Goal: Information Seeking & Learning: Learn about a topic

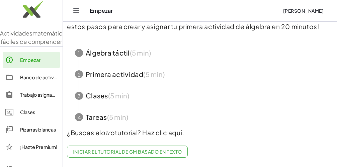
scroll to position [69, 0]
click at [120, 48] on span "button" at bounding box center [200, 52] width 266 height 21
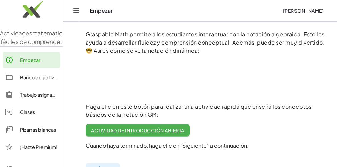
scroll to position [109, 0]
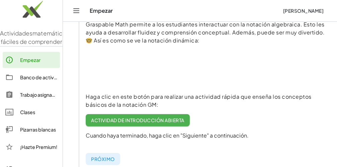
click at [142, 120] on font "Actividad de introducción abierta" at bounding box center [137, 120] width 93 height 6
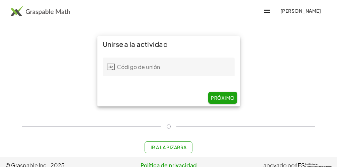
click at [176, 148] on font "Ir a la pizarra" at bounding box center [169, 147] width 36 height 6
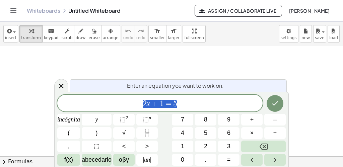
click at [217, 99] on span "2 x + 1 = 5" at bounding box center [159, 103] width 205 height 9
click at [155, 103] on span "+" at bounding box center [155, 104] width 10 height 8
drag, startPoint x: 160, startPoint y: 104, endPoint x: 185, endPoint y: 106, distance: 24.8
click at [185, 106] on span "2 x + 1 = 5" at bounding box center [159, 103] width 205 height 9
click at [162, 104] on span "1" at bounding box center [162, 104] width 4 height 8
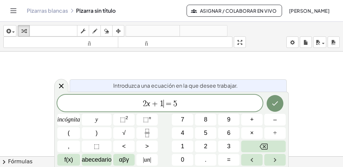
click at [154, 103] on span "+" at bounding box center [155, 104] width 10 height 8
drag, startPoint x: 161, startPoint y: 103, endPoint x: 187, endPoint y: 102, distance: 25.8
click at [186, 104] on span "2 x + 1 = 5 ​" at bounding box center [159, 103] width 205 height 9
click at [154, 104] on span "+" at bounding box center [155, 104] width 10 height 8
drag, startPoint x: 159, startPoint y: 103, endPoint x: 178, endPoint y: 104, distance: 19.2
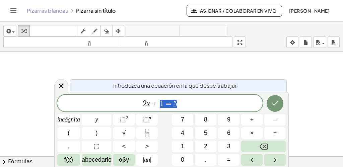
click at [178, 104] on span "2 x + 1 = 5" at bounding box center [159, 103] width 205 height 9
click at [181, 104] on span "2 x + 1 = 5 ​" at bounding box center [159, 103] width 205 height 9
click at [275, 101] on icon "Hecho" at bounding box center [275, 104] width 8 height 8
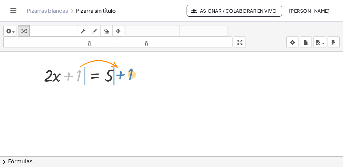
drag, startPoint x: 78, startPoint y: 73, endPoint x: 129, endPoint y: 82, distance: 51.8
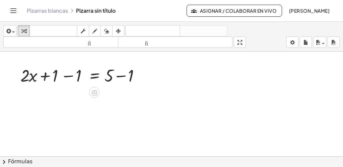
click at [128, 88] on div "+ 1 + · 2 · x + 1 = 5 + 1 − 1 + − 1 + · 2 · x + 1 = 5" at bounding box center [81, 75] width 143 height 26
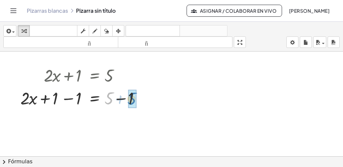
drag, startPoint x: 110, startPoint y: 100, endPoint x: 133, endPoint y: 101, distance: 23.5
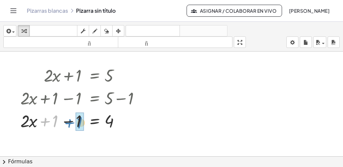
drag, startPoint x: 56, startPoint y: 123, endPoint x: 81, endPoint y: 124, distance: 25.2
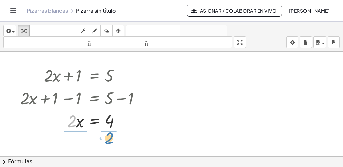
drag, startPoint x: 72, startPoint y: 122, endPoint x: 109, endPoint y: 139, distance: 40.8
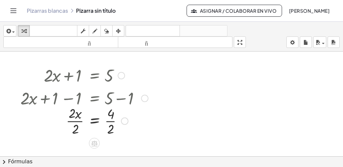
click at [138, 133] on div at bounding box center [84, 121] width 134 height 34
drag, startPoint x: 75, startPoint y: 130, endPoint x: 70, endPoint y: 111, distance: 19.4
click at [118, 121] on div at bounding box center [119, 121] width 7 height 7
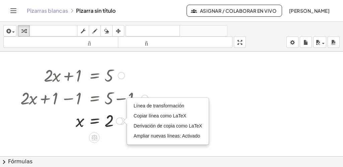
click at [114, 130] on div at bounding box center [84, 121] width 134 height 22
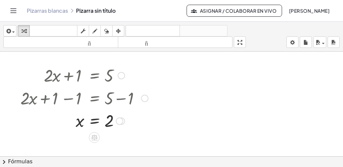
click at [112, 124] on div at bounding box center [84, 121] width 134 height 22
click at [120, 120] on div "Línea de transformación Copiar línea como LaTeX Derivación de copia como LaTeX …" at bounding box center [119, 121] width 7 height 7
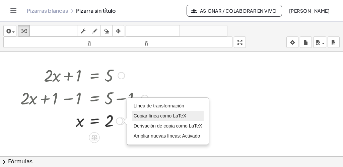
click at [139, 116] on font "Copiar línea como LaTeX" at bounding box center [160, 115] width 53 height 5
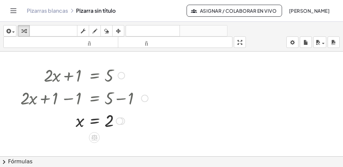
click at [122, 122] on div "Copiado done" at bounding box center [119, 121] width 7 height 7
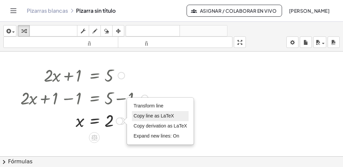
click at [139, 114] on span "Copy line as LaTeX" at bounding box center [154, 115] width 41 height 5
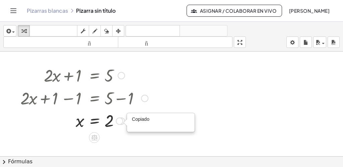
click at [146, 123] on font "Copiado" at bounding box center [140, 121] width 17 height 5
click at [120, 121] on div "Copiado done" at bounding box center [119, 121] width 7 height 7
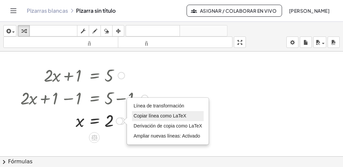
click at [144, 116] on font "Copiar línea como LaTeX" at bounding box center [160, 115] width 53 height 5
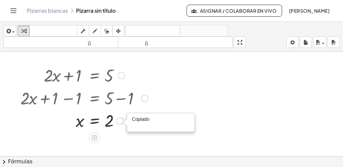
click at [151, 119] on font "hecho" at bounding box center [169, 123] width 40 height 8
click at [150, 119] on div at bounding box center [84, 121] width 134 height 22
click at [124, 118] on div at bounding box center [84, 121] width 134 height 22
click at [121, 120] on div "Copiado done" at bounding box center [119, 121] width 7 height 7
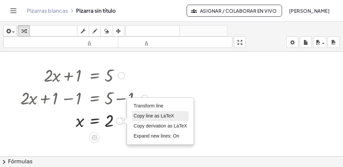
drag, startPoint x: 141, startPoint y: 117, endPoint x: 147, endPoint y: 117, distance: 6.1
click at [147, 117] on span "Copy line as LaTeX" at bounding box center [154, 115] width 41 height 5
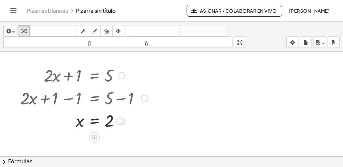
drag, startPoint x: 155, startPoint y: 118, endPoint x: 144, endPoint y: 119, distance: 11.5
drag, startPoint x: 144, startPoint y: 119, endPoint x: 148, endPoint y: 119, distance: 4.4
click at [145, 118] on div at bounding box center [84, 121] width 134 height 22
click at [119, 121] on div "Copied done" at bounding box center [119, 121] width 7 height 7
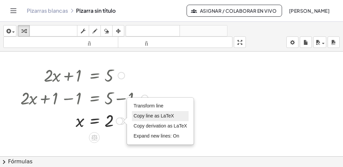
click at [138, 118] on span "Copy line as LaTeX" at bounding box center [154, 115] width 41 height 5
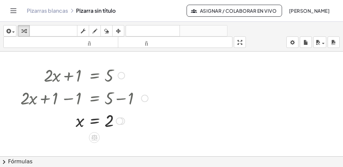
drag, startPoint x: 138, startPoint y: 118, endPoint x: 174, endPoint y: 144, distance: 44.4
click at [174, 144] on div at bounding box center [171, 124] width 343 height 226
click at [121, 122] on div "Copied done" at bounding box center [119, 121] width 7 height 7
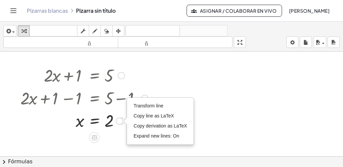
click at [121, 122] on div "Transform line Copy line as LaTeX Copy derivation as LaTeX Expand new lines: On" at bounding box center [119, 121] width 7 height 7
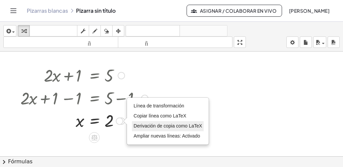
click at [138, 129] on font "Derivación de copia como LaTeX" at bounding box center [168, 125] width 69 height 5
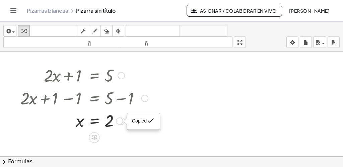
click at [144, 127] on div "Copied done" at bounding box center [143, 122] width 23 height 10
click at [147, 135] on div at bounding box center [171, 124] width 343 height 226
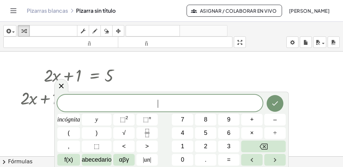
click at [181, 63] on div at bounding box center [171, 124] width 343 height 226
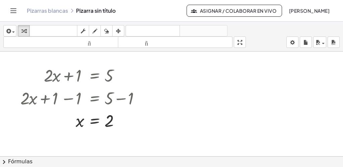
click at [201, 105] on div at bounding box center [171, 124] width 343 height 226
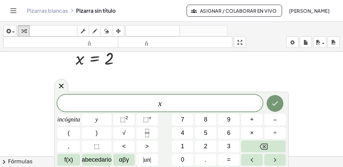
scroll to position [107, 0]
click at [230, 162] on font "=" at bounding box center [229, 159] width 4 height 7
click at [127, 115] on font "2" at bounding box center [127, 117] width 3 height 5
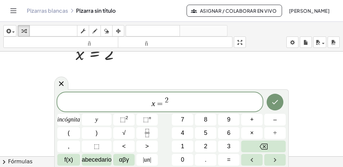
click at [169, 101] on span "x = 2 ​" at bounding box center [159, 102] width 205 height 12
click at [165, 99] on span "2" at bounding box center [167, 100] width 4 height 7
drag, startPoint x: 164, startPoint y: 101, endPoint x: 171, endPoint y: 102, distance: 6.4
click at [171, 102] on span "x = 2" at bounding box center [159, 102] width 205 height 12
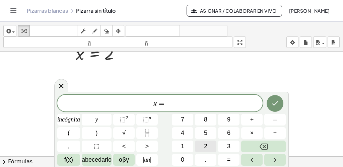
click at [202, 143] on button "2" at bounding box center [205, 147] width 21 height 12
click at [274, 105] on icon "Hecho" at bounding box center [275, 104] width 8 height 8
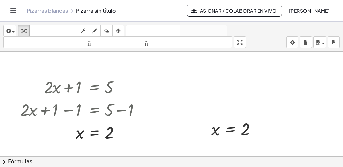
scroll to position [28, 0]
click at [247, 129] on div at bounding box center [236, 130] width 56 height 22
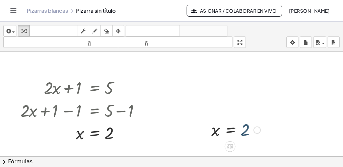
click at [247, 129] on div at bounding box center [236, 130] width 56 height 22
click at [217, 132] on div at bounding box center [236, 130] width 56 height 22
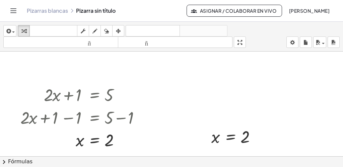
scroll to position [10, 0]
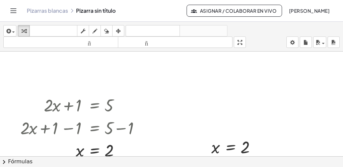
click at [218, 9] on font "Asignar / Colaborar en vivo" at bounding box center [238, 11] width 76 height 6
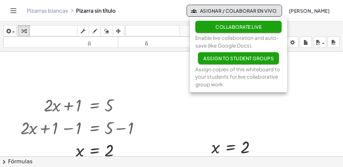
click at [239, 119] on div at bounding box center [171, 146] width 343 height 210
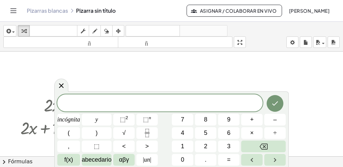
click at [308, 121] on div at bounding box center [171, 146] width 343 height 210
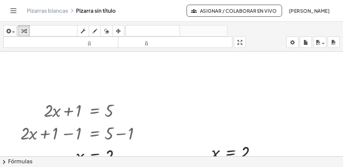
scroll to position [4, 0]
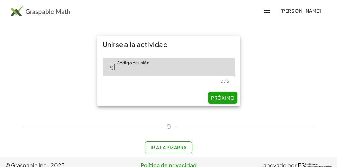
click at [225, 100] on font "Próximo" at bounding box center [222, 98] width 23 height 6
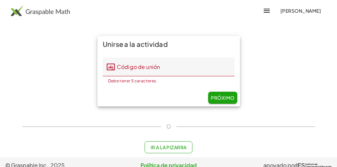
click at [183, 148] on font "Ir a la pizarra" at bounding box center [169, 147] width 36 height 6
click at [0, 0] on font "1" at bounding box center [0, 0] width 0 height 0
click at [0, 0] on span at bounding box center [0, 0] width 0 height 0
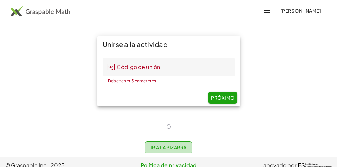
click at [0, 0] on div at bounding box center [0, 0] width 0 height 0
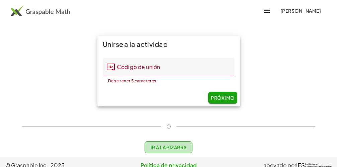
click at [0, 0] on div "incógnita y ⬚ 2 ⬚ n 7 8 9 + – ( ) √ 4 5 6 × ÷ , ⬚ < > 1 2 3 f(x) abecedario αβγ…" at bounding box center [0, 0] width 0 height 0
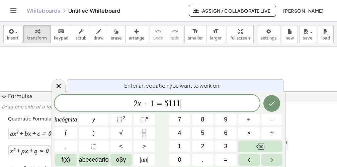
click at [161, 144] on div "2 x + 1 = 5 1 1 1 ​ incógnita y ⬚ 2 ⬚ n 7 8 9 + – ( ) √ 4 5 6 × ÷ , ⬚ < > 1 2 3…" at bounding box center [169, 130] width 228 height 71
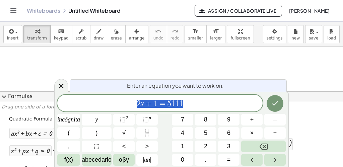
click at [194, 104] on span "2 x + 1 = 5 1 1 1" at bounding box center [159, 103] width 205 height 9
click at [133, 104] on span "​ 2 x + 1 = 5 1 1 1" at bounding box center [159, 103] width 205 height 9
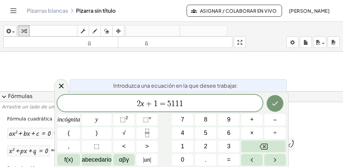
click at [131, 86] on font "Introduzca una ecuación en la que desee trabajar." at bounding box center [175, 85] width 125 height 7
drag, startPoint x: 148, startPoint y: 98, endPoint x: 133, endPoint y: 107, distance: 18.2
click at [133, 107] on span "2 x + 1 = 5 1 1 1" at bounding box center [159, 103] width 205 height 9
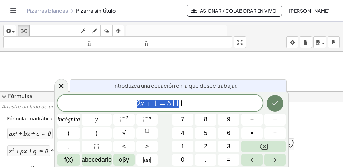
click at [277, 108] on button "Hecho" at bounding box center [275, 103] width 17 height 17
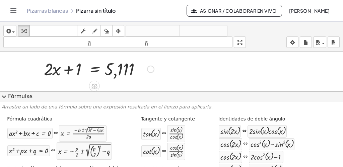
click at [77, 72] on div at bounding box center [99, 68] width 117 height 23
click at [78, 68] on div at bounding box center [99, 68] width 117 height 23
click at [79, 69] on div at bounding box center [99, 68] width 117 height 23
drag, startPoint x: 79, startPoint y: 69, endPoint x: 88, endPoint y: 56, distance: 16.6
click at [81, 67] on div at bounding box center [99, 68] width 117 height 23
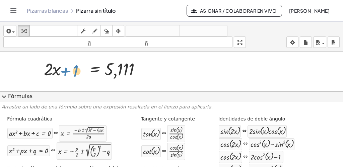
drag, startPoint x: 88, startPoint y: 56, endPoint x: 74, endPoint y: 64, distance: 16.2
click at [74, 64] on div at bounding box center [99, 68] width 117 height 23
click at [85, 68] on div at bounding box center [99, 68] width 117 height 23
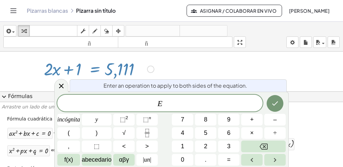
click at [70, 70] on div at bounding box center [99, 68] width 117 height 23
click at [80, 68] on div at bounding box center [99, 68] width 117 height 23
click at [79, 68] on div at bounding box center [99, 68] width 117 height 23
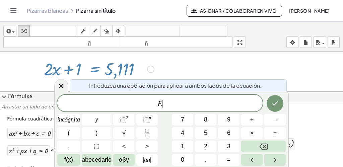
drag, startPoint x: 79, startPoint y: 68, endPoint x: 83, endPoint y: 69, distance: 4.7
click at [83, 69] on div at bounding box center [99, 68] width 117 height 23
click at [163, 104] on span "E ​" at bounding box center [159, 103] width 205 height 9
click at [68, 70] on div at bounding box center [99, 68] width 117 height 23
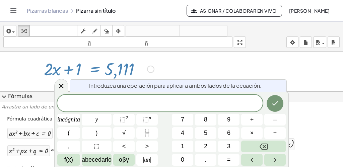
drag, startPoint x: 78, startPoint y: 66, endPoint x: 151, endPoint y: 68, distance: 72.7
click at [94, 69] on div "+ · 2 · x + 1 = 5,111" at bounding box center [94, 69] width 0 height 0
click at [151, 68] on div at bounding box center [150, 69] width 7 height 7
click at [79, 68] on div at bounding box center [99, 68] width 117 height 23
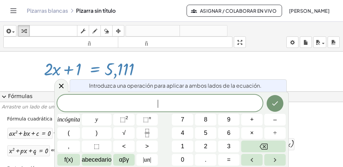
drag, startPoint x: 79, startPoint y: 68, endPoint x: 155, endPoint y: 97, distance: 81.3
click at [155, 97] on body "Actividades matemáticas fáciles de comprender Empezar Banco de actividades Trab…" at bounding box center [171, 83] width 343 height 167
click at [156, 103] on span "​" at bounding box center [159, 103] width 205 height 9
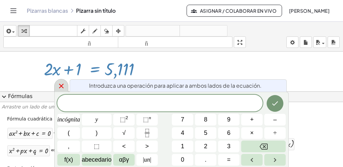
click at [62, 83] on icon at bounding box center [61, 86] width 8 height 8
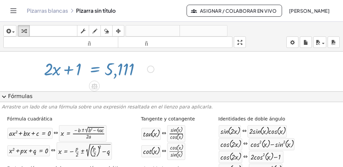
click at [62, 83] on div at bounding box center [171, 161] width 343 height 219
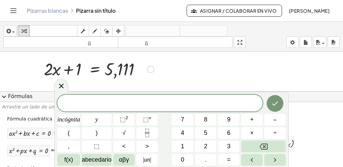
drag, startPoint x: 78, startPoint y: 69, endPoint x: 68, endPoint y: 72, distance: 9.9
click at [69, 70] on div at bounding box center [99, 68] width 117 height 23
drag, startPoint x: 70, startPoint y: 70, endPoint x: 76, endPoint y: 67, distance: 7.4
click at [76, 67] on div at bounding box center [99, 68] width 117 height 23
click at [68, 72] on div at bounding box center [99, 68] width 117 height 23
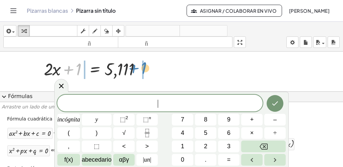
drag, startPoint x: 80, startPoint y: 68, endPoint x: 134, endPoint y: 59, distance: 54.7
click at [168, 78] on div "+ 1 + · 2 · x + 1 = 5,111 Fix a mistake Transform line Copy line as LaTeX Copy …" at bounding box center [171, 161] width 343 height 219
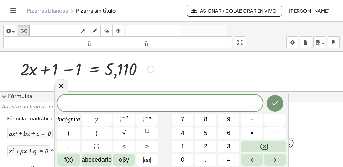
click at [154, 72] on div at bounding box center [87, 68] width 140 height 23
drag, startPoint x: 78, startPoint y: 71, endPoint x: 55, endPoint y: 68, distance: 22.9
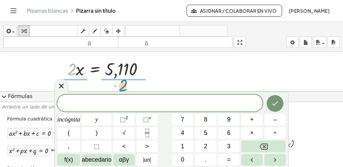
drag, startPoint x: 73, startPoint y: 72, endPoint x: 124, endPoint y: 87, distance: 53.3
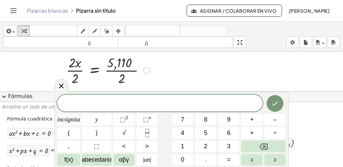
click at [163, 65] on div at bounding box center [171, 161] width 343 height 219
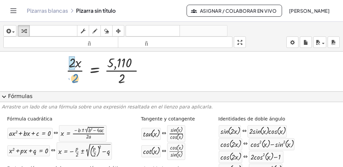
drag, startPoint x: 76, startPoint y: 77, endPoint x: 70, endPoint y: 60, distance: 18.6
click at [66, 60] on div at bounding box center [61, 70] width 10 height 37
click at [135, 72] on div at bounding box center [112, 70] width 81 height 34
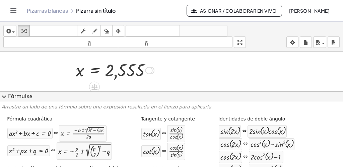
click at [94, 71] on div "x = 2,555 Fix a mistake Transform line Copy line as LaTeX Copy derivation as La…" at bounding box center [94, 71] width 0 height 0
click at [153, 76] on div at bounding box center [114, 70] width 85 height 22
click at [149, 67] on div at bounding box center [148, 70] width 7 height 7
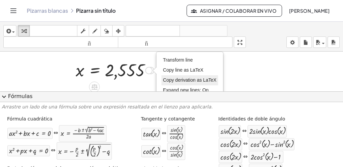
click at [171, 79] on span "Copy derivation as LaTeX" at bounding box center [190, 79] width 54 height 5
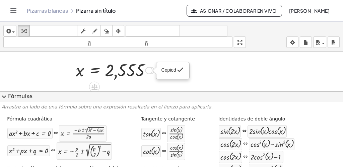
click at [170, 72] on span "Copied" at bounding box center [168, 70] width 15 height 5
click at [170, 72] on div at bounding box center [171, 91] width 343 height 79
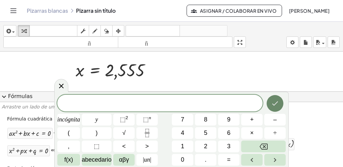
click at [273, 103] on icon "Hecho" at bounding box center [275, 104] width 8 height 8
click at [203, 102] on button "expand_more Fórmulas" at bounding box center [171, 96] width 343 height 11
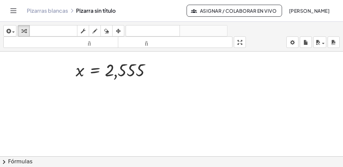
click at [203, 102] on div at bounding box center [171, 157] width 343 height 210
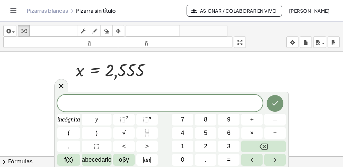
click at [203, 102] on span "​" at bounding box center [159, 103] width 205 height 9
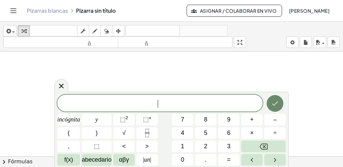
click at [273, 105] on icon "Hecho" at bounding box center [275, 104] width 6 height 4
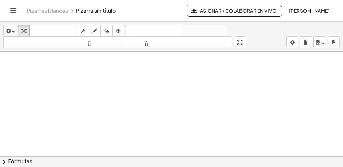
click at [204, 81] on div at bounding box center [171, 20] width 343 height 419
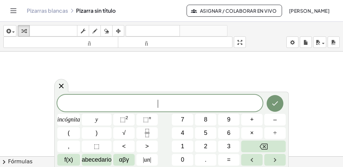
click at [204, 81] on div at bounding box center [171, 20] width 343 height 419
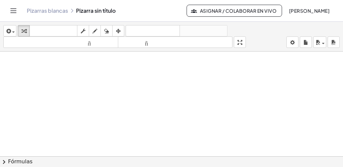
click at [194, 85] on div at bounding box center [171, 20] width 343 height 419
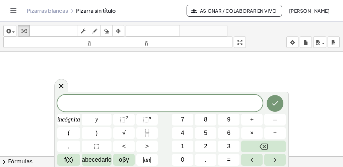
click at [194, 85] on div at bounding box center [171, 20] width 343 height 419
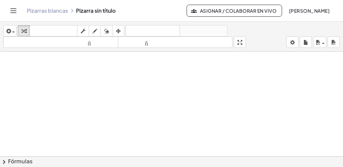
click at [194, 85] on div at bounding box center [171, 20] width 343 height 419
click at [125, 10] on div "Pizarras blancas Pizarra sin título" at bounding box center [107, 10] width 160 height 7
click at [163, 107] on div at bounding box center [171, 20] width 343 height 419
click at [189, 91] on div at bounding box center [171, 20] width 343 height 419
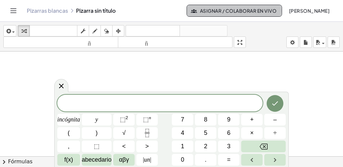
click at [212, 10] on font "Asignar / Colaborar en vivo" at bounding box center [238, 11] width 76 height 6
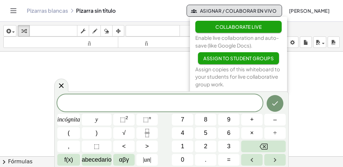
click at [220, 29] on span "Collaborate Live" at bounding box center [238, 27] width 46 height 6
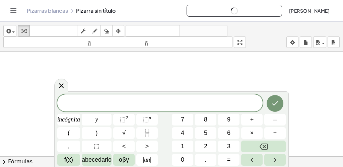
click at [201, 71] on div at bounding box center [171, 20] width 343 height 419
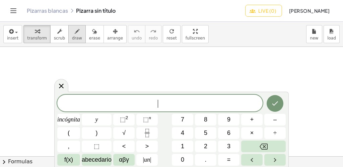
click at [236, 63] on div at bounding box center [171, 156] width 343 height 219
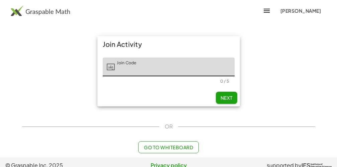
click at [229, 97] on span "Next" at bounding box center [226, 98] width 12 height 6
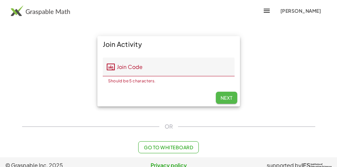
click at [229, 97] on span "Next" at bounding box center [226, 98] width 12 height 6
click at [182, 146] on span "Go to Whiteboard" at bounding box center [168, 147] width 49 height 6
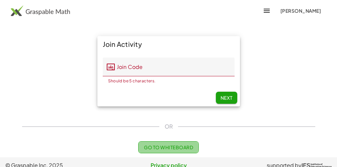
drag, startPoint x: 182, startPoint y: 146, endPoint x: 232, endPoint y: 98, distance: 70.1
click at [0, 0] on font "1" at bounding box center [0, 0] width 0 height 0
click at [0, 0] on div at bounding box center [0, 0] width 0 height 0
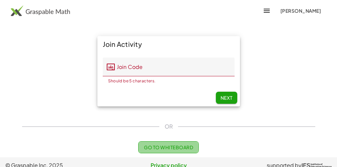
click at [0, 0] on div at bounding box center [0, 0] width 0 height 0
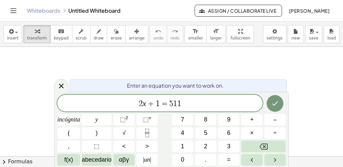
click at [195, 101] on span "2 x + 1 = 5 1 1" at bounding box center [159, 103] width 205 height 9
click at [272, 104] on icon "Hecho" at bounding box center [275, 104] width 8 height 8
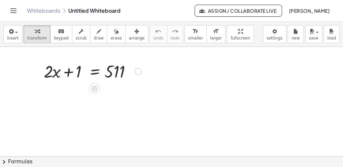
click at [67, 70] on div at bounding box center [93, 71] width 104 height 23
drag, startPoint x: 78, startPoint y: 71, endPoint x: 138, endPoint y: 73, distance: 60.0
click at [138, 73] on div at bounding box center [93, 71] width 104 height 23
click at [135, 95] on div "+ 1 + · 2 · x + 1 = 511 + 1 − 1 + − 1 + · 2 · x + 1 = 511" at bounding box center [171, 156] width 343 height 219
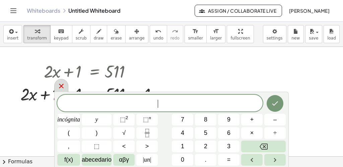
click at [62, 82] on icon at bounding box center [61, 86] width 8 height 8
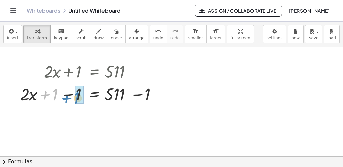
drag, startPoint x: 58, startPoint y: 91, endPoint x: 79, endPoint y: 95, distance: 21.8
click at [81, 93] on div at bounding box center [105, 93] width 128 height 23
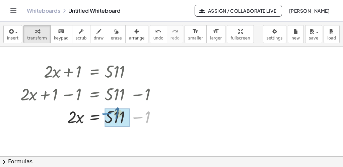
drag, startPoint x: 146, startPoint y: 116, endPoint x: 117, endPoint y: 113, distance: 28.7
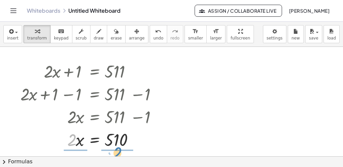
drag, startPoint x: 74, startPoint y: 140, endPoint x: 155, endPoint y: 145, distance: 81.2
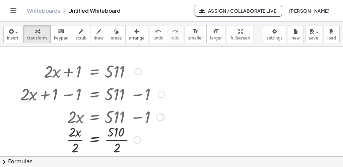
click at [155, 142] on div at bounding box center [92, 140] width 151 height 34
click at [72, 129] on div at bounding box center [92, 140] width 151 height 34
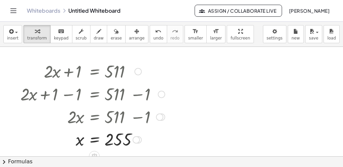
click at [135, 138] on div at bounding box center [136, 139] width 7 height 7
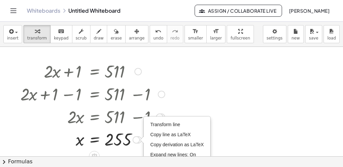
click at [137, 141] on div "Transform line Copy line as LaTeX Copy derivation as LaTeX Expand new lines: On" at bounding box center [136, 139] width 7 height 7
click at [157, 143] on span "Copy derivation as LaTeX" at bounding box center [177, 144] width 54 height 5
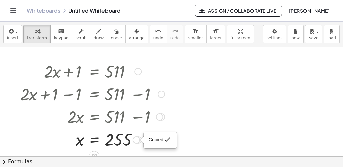
click at [157, 143] on div "Copied done" at bounding box center [160, 140] width 23 height 10
click at [137, 138] on div "Copied done" at bounding box center [136, 139] width 7 height 7
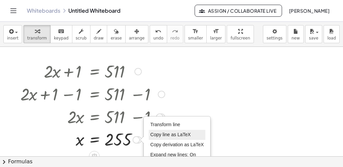
click at [153, 136] on span "Copy line as LaTeX" at bounding box center [170, 134] width 41 height 5
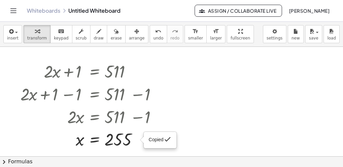
click at [188, 130] on div at bounding box center [171, 156] width 343 height 219
click at [244, 86] on div at bounding box center [171, 156] width 343 height 219
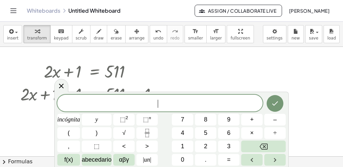
click at [275, 103] on icon "Hecho" at bounding box center [275, 104] width 8 height 8
click at [275, 103] on div at bounding box center [171, 156] width 343 height 219
click at [275, 103] on icon "Hecho" at bounding box center [275, 104] width 8 height 8
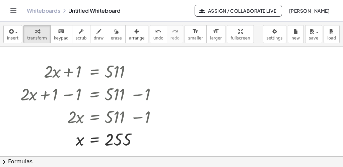
click at [275, 103] on div at bounding box center [171, 156] width 343 height 219
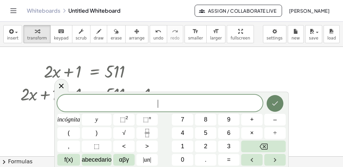
click at [275, 103] on icon "Hecho" at bounding box center [275, 104] width 8 height 8
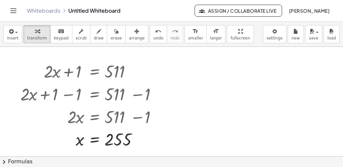
click at [200, 118] on div at bounding box center [171, 156] width 343 height 219
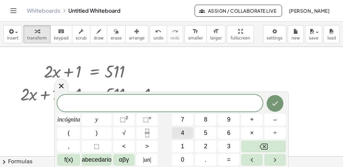
click at [183, 132] on font "4" at bounding box center [182, 133] width 3 height 7
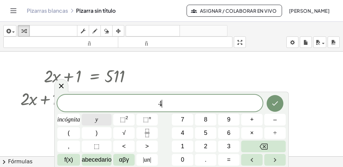
click at [97, 119] on font "y" at bounding box center [96, 119] width 3 height 7
click at [275, 121] on font "–" at bounding box center [274, 119] width 3 height 7
click at [207, 144] on font "2" at bounding box center [205, 146] width 3 height 7
click at [101, 120] on button "y" at bounding box center [97, 120] width 30 height 12
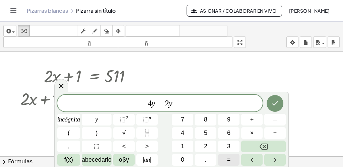
click at [227, 161] on font "=" at bounding box center [229, 159] width 4 height 7
click at [101, 120] on button "y" at bounding box center [97, 120] width 30 height 12
click at [251, 120] on font "+" at bounding box center [252, 119] width 4 height 7
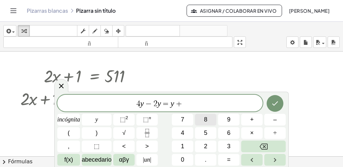
click at [206, 119] on font "8" at bounding box center [205, 119] width 3 height 7
click at [276, 104] on icon "Hecho" at bounding box center [275, 104] width 8 height 8
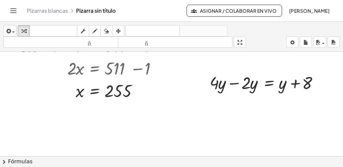
scroll to position [54, 0]
drag, startPoint x: 215, startPoint y: 83, endPoint x: 247, endPoint y: 87, distance: 32.1
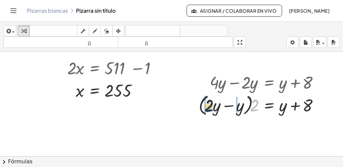
drag, startPoint x: 256, startPoint y: 108, endPoint x: 211, endPoint y: 109, distance: 45.2
click at [211, 109] on div at bounding box center [260, 104] width 131 height 25
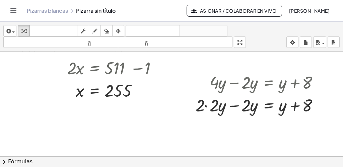
click at [232, 129] on div at bounding box center [171, 107] width 343 height 219
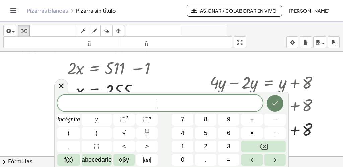
click at [276, 108] on button "Hecho" at bounding box center [275, 103] width 17 height 17
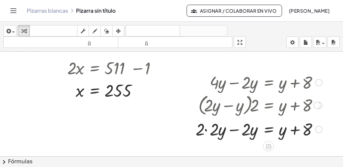
click at [276, 108] on div at bounding box center [258, 104] width 133 height 25
drag, startPoint x: 245, startPoint y: 134, endPoint x: 320, endPoint y: 136, distance: 74.7
click at [320, 136] on div at bounding box center [258, 129] width 133 height 23
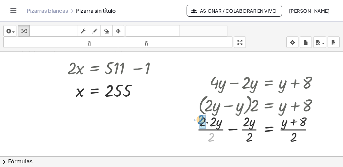
click at [204, 122] on div at bounding box center [259, 129] width 132 height 34
drag, startPoint x: 251, startPoint y: 137, endPoint x: 248, endPoint y: 125, distance: 12.3
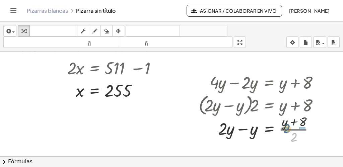
click at [284, 126] on div at bounding box center [260, 129] width 131 height 34
drag, startPoint x: 311, startPoint y: 139, endPoint x: 310, endPoint y: 121, distance: 18.1
click at [310, 119] on div at bounding box center [263, 129] width 137 height 34
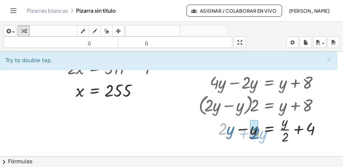
drag, startPoint x: 225, startPoint y: 130, endPoint x: 258, endPoint y: 134, distance: 33.1
click at [258, 134] on div at bounding box center [262, 129] width 134 height 34
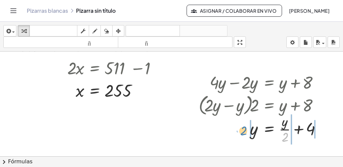
drag, startPoint x: 285, startPoint y: 137, endPoint x: 243, endPoint y: 131, distance: 42.0
click at [243, 131] on div at bounding box center [262, 129] width 134 height 34
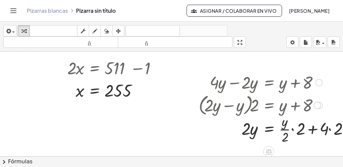
click at [243, 131] on div at bounding box center [276, 129] width 162 height 34
drag, startPoint x: 285, startPoint y: 134, endPoint x: 301, endPoint y: 126, distance: 17.5
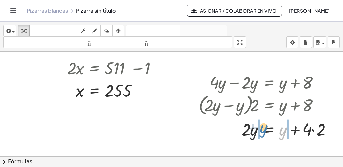
drag, startPoint x: 284, startPoint y: 134, endPoint x: 224, endPoint y: 84, distance: 78.3
click at [261, 131] on div at bounding box center [267, 129] width 144 height 23
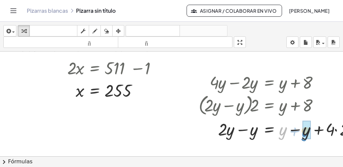
drag, startPoint x: 280, startPoint y: 131, endPoint x: 298, endPoint y: 137, distance: 19.2
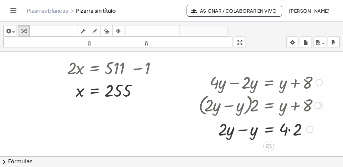
click at [296, 137] on div at bounding box center [260, 129] width 131 height 23
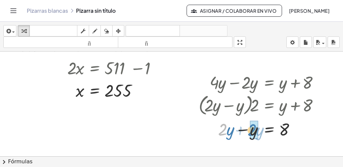
drag, startPoint x: 222, startPoint y: 128, endPoint x: 251, endPoint y: 130, distance: 28.9
click at [294, 128] on div at bounding box center [295, 129] width 7 height 7
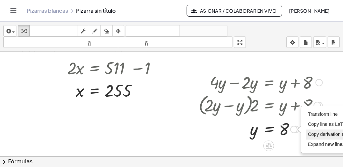
click at [312, 135] on span "Copy derivation as LaTeX" at bounding box center [335, 134] width 54 height 5
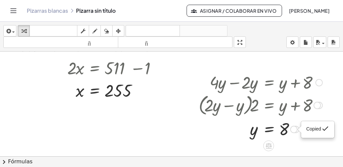
click at [311, 130] on span "Copied" at bounding box center [313, 129] width 15 height 5
click at [296, 129] on div "Copied done" at bounding box center [293, 129] width 7 height 7
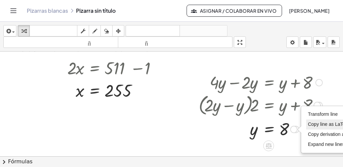
click at [316, 122] on span "Copy line as LaTeX" at bounding box center [328, 124] width 41 height 5
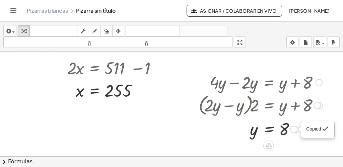
click at [314, 128] on span "Copied" at bounding box center [313, 129] width 15 height 5
drag, startPoint x: 314, startPoint y: 128, endPoint x: 294, endPoint y: 128, distance: 19.4
click at [302, 125] on div at bounding box center [260, 129] width 131 height 22
click at [298, 131] on div at bounding box center [295, 129] width 7 height 7
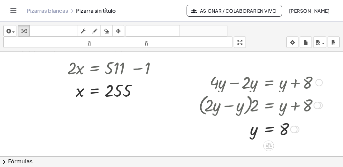
click at [297, 129] on div "Transform line Copy line as LaTeX Copy derivation as LaTeX Expand new lines: On" at bounding box center [293, 129] width 7 height 7
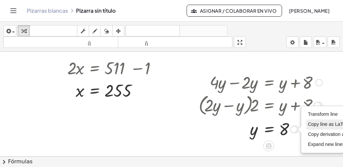
click at [315, 123] on span "Copy line as LaTeX" at bounding box center [328, 124] width 41 height 5
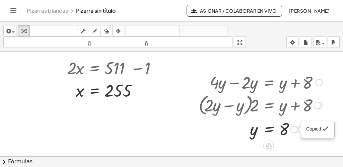
click at [310, 130] on span "Copied" at bounding box center [313, 129] width 15 height 5
click at [296, 129] on div "Copied done" at bounding box center [293, 129] width 7 height 7
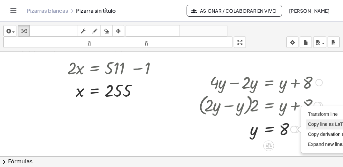
click at [307, 123] on li "Copy line as LaTeX" at bounding box center [334, 125] width 57 height 10
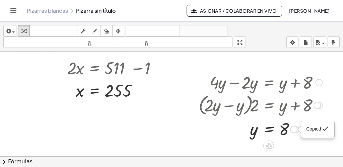
click at [297, 128] on div "Copied done" at bounding box center [293, 129] width 7 height 7
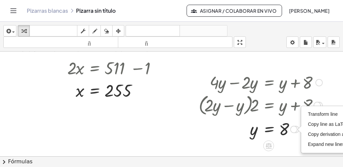
click at [253, 127] on div at bounding box center [260, 129] width 131 height 22
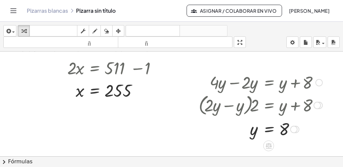
click at [258, 127] on div at bounding box center [260, 129] width 131 height 22
click at [283, 133] on div at bounding box center [260, 129] width 131 height 22
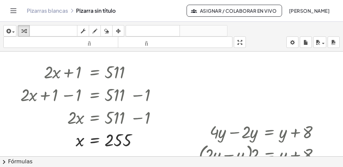
scroll to position [0, 0]
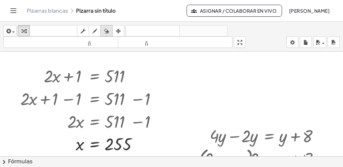
click at [108, 31] on icon "button" at bounding box center [106, 31] width 5 height 8
click at [179, 77] on div at bounding box center [183, 157] width 367 height 210
click at [148, 102] on div at bounding box center [183, 157] width 367 height 210
click at [164, 90] on div at bounding box center [183, 157] width 367 height 210
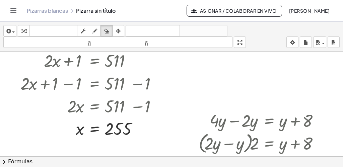
scroll to position [27, 0]
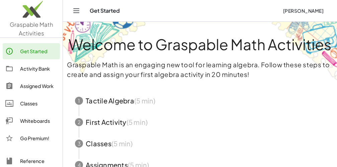
click at [117, 122] on span "button" at bounding box center [200, 122] width 266 height 21
